Goal: Task Accomplishment & Management: Use online tool/utility

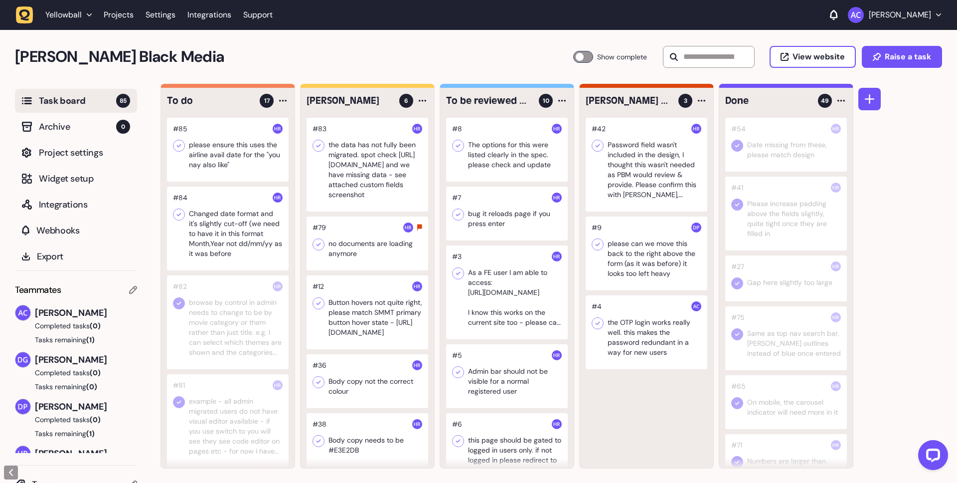
click at [246, 157] on div at bounding box center [228, 150] width 122 height 64
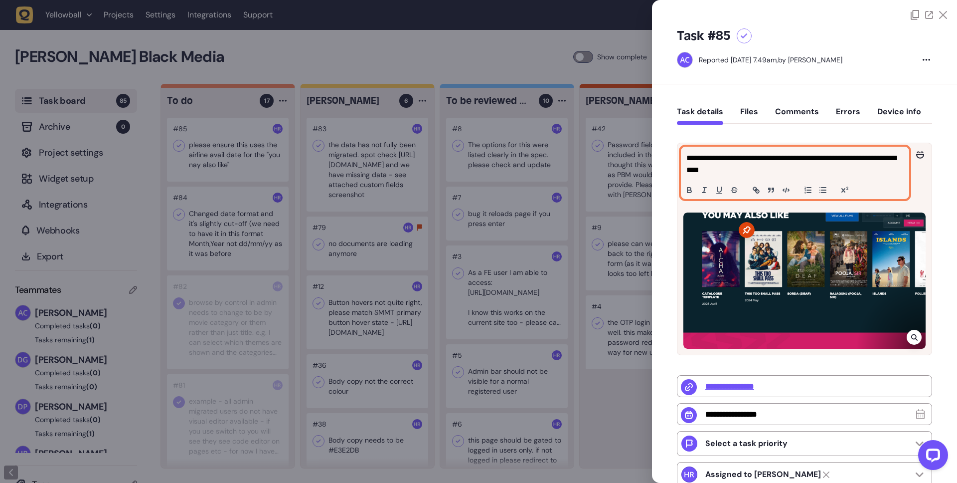
click at [691, 171] on p "**********" at bounding box center [793, 164] width 215 height 24
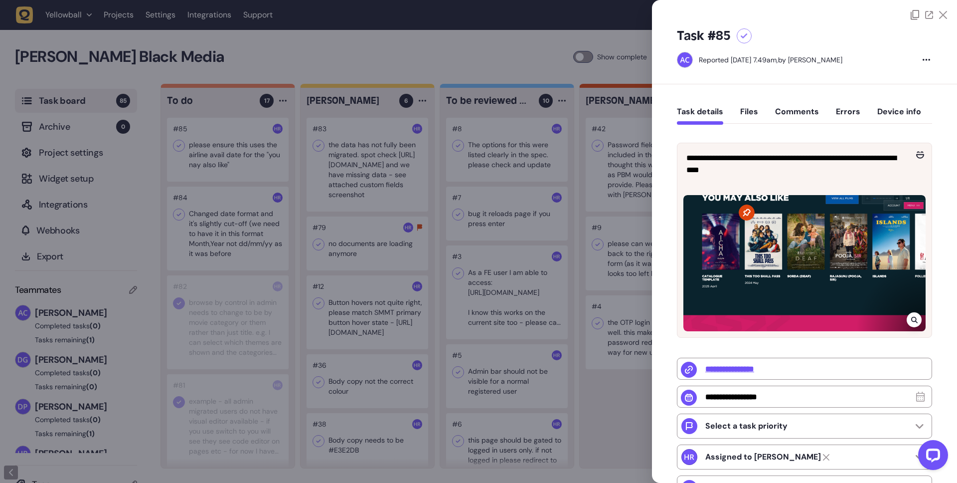
click at [922, 127] on div "Task details Files Comments Errors Device info" at bounding box center [804, 113] width 255 height 29
click at [812, 109] on button "Comments" at bounding box center [797, 116] width 44 height 18
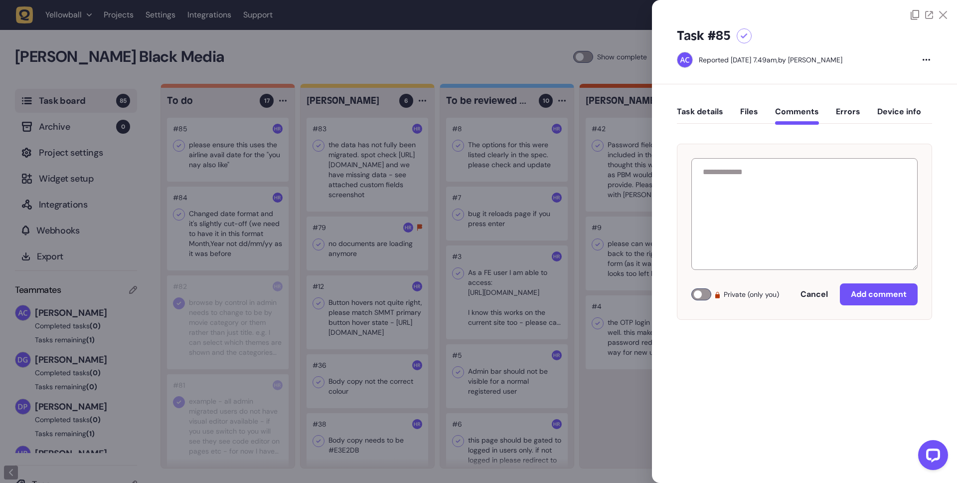
click at [945, 15] on icon at bounding box center [943, 15] width 8 height 8
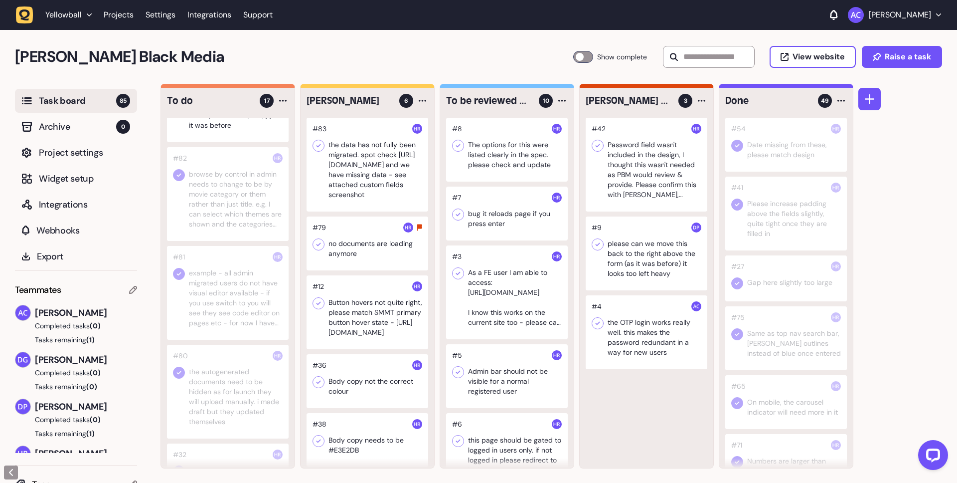
scroll to position [129, 0]
click at [237, 298] on div at bounding box center [228, 292] width 122 height 94
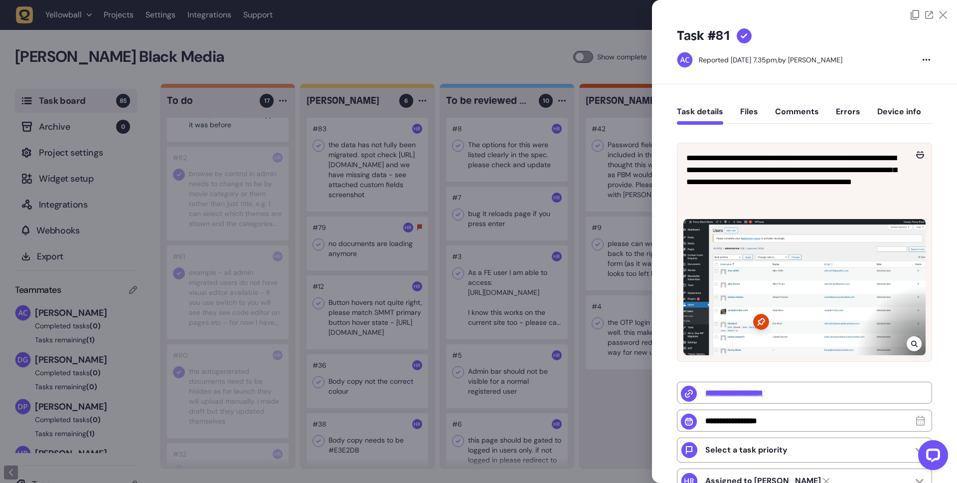
click at [940, 11] on icon at bounding box center [943, 15] width 8 height 8
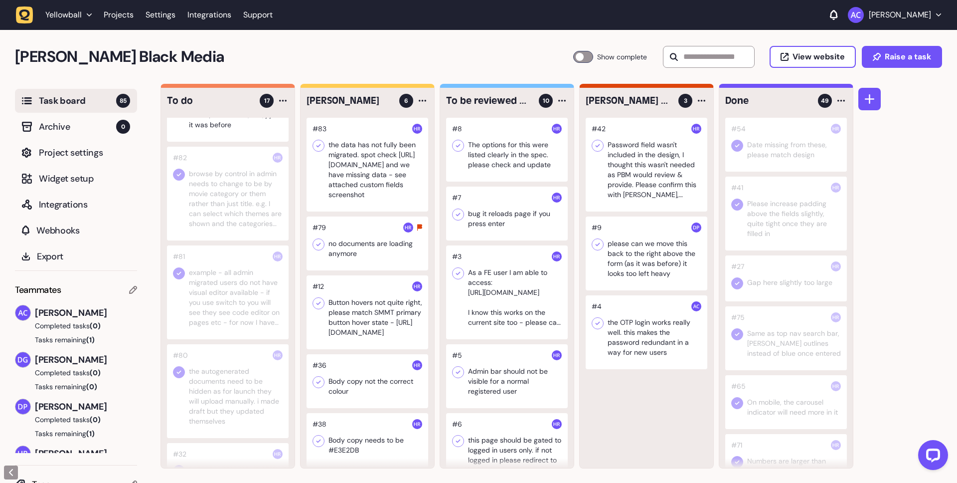
click at [244, 400] on div at bounding box center [228, 391] width 122 height 94
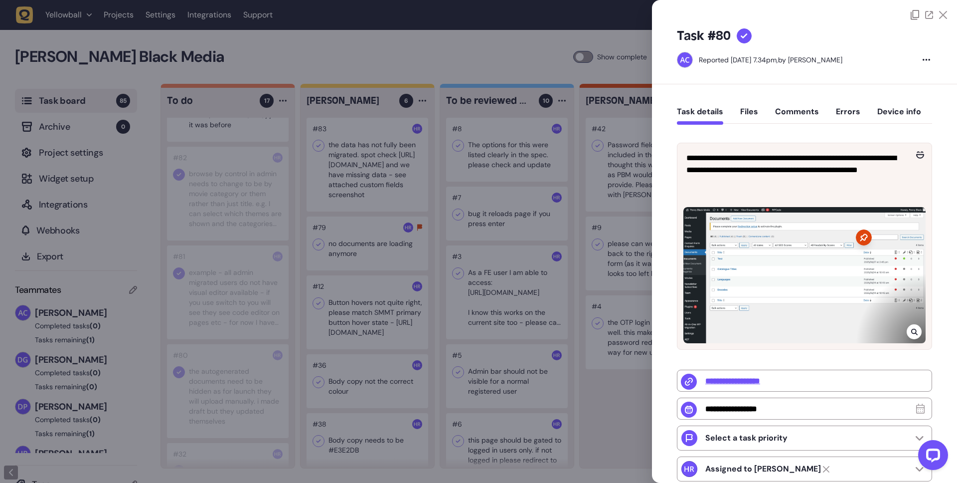
click at [944, 16] on icon at bounding box center [943, 15] width 8 height 8
